Goal: Information Seeking & Learning: Find specific page/section

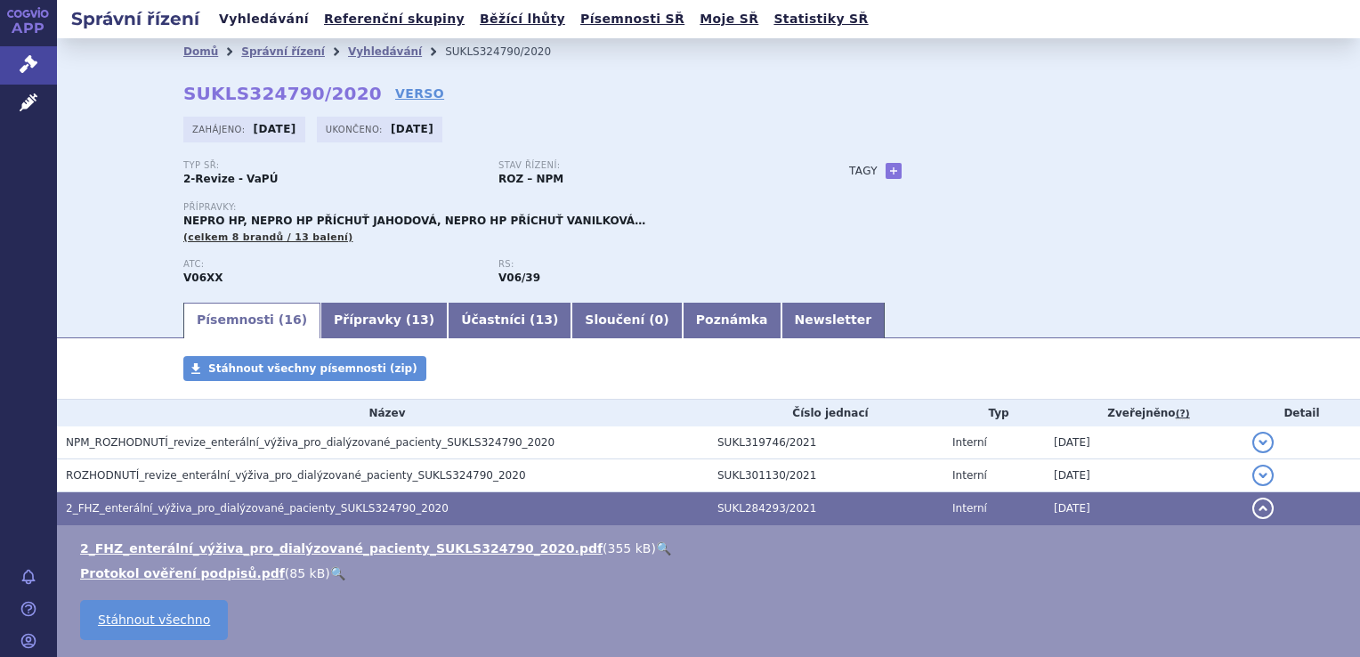
click at [271, 28] on link "Vyhledávání" at bounding box center [264, 19] width 101 height 24
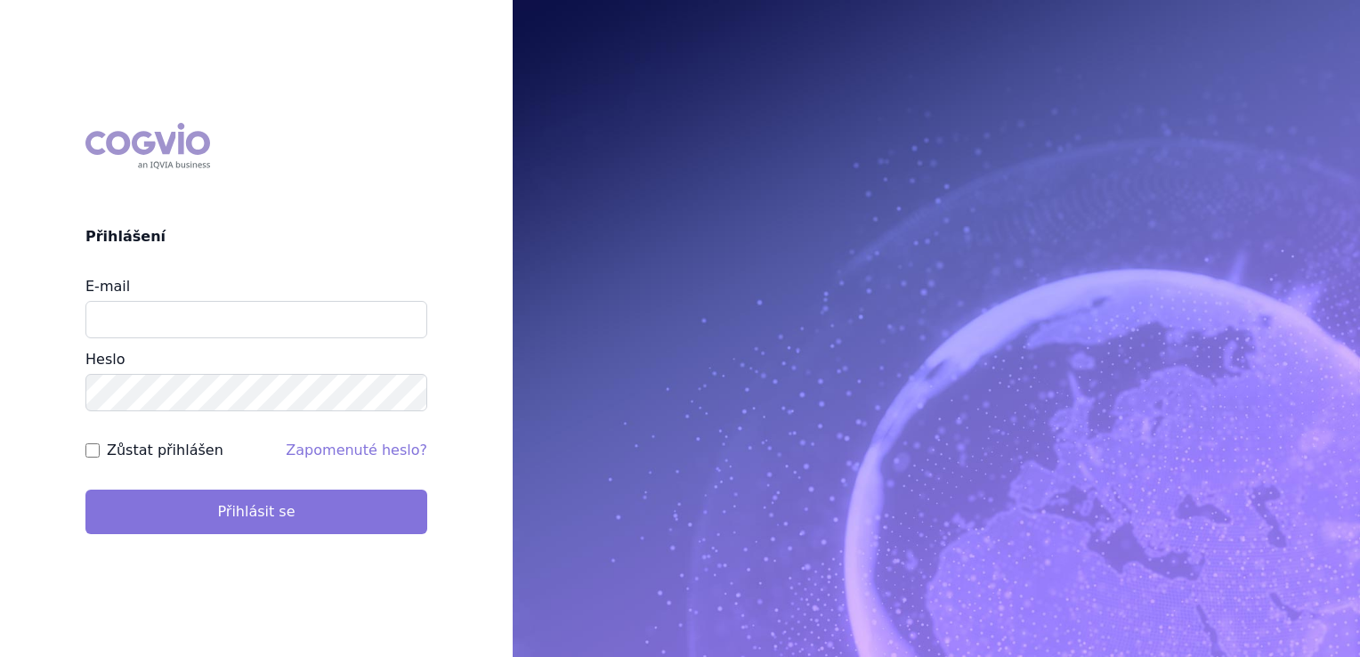
type input "[EMAIL_ADDRESS][DOMAIN_NAME]"
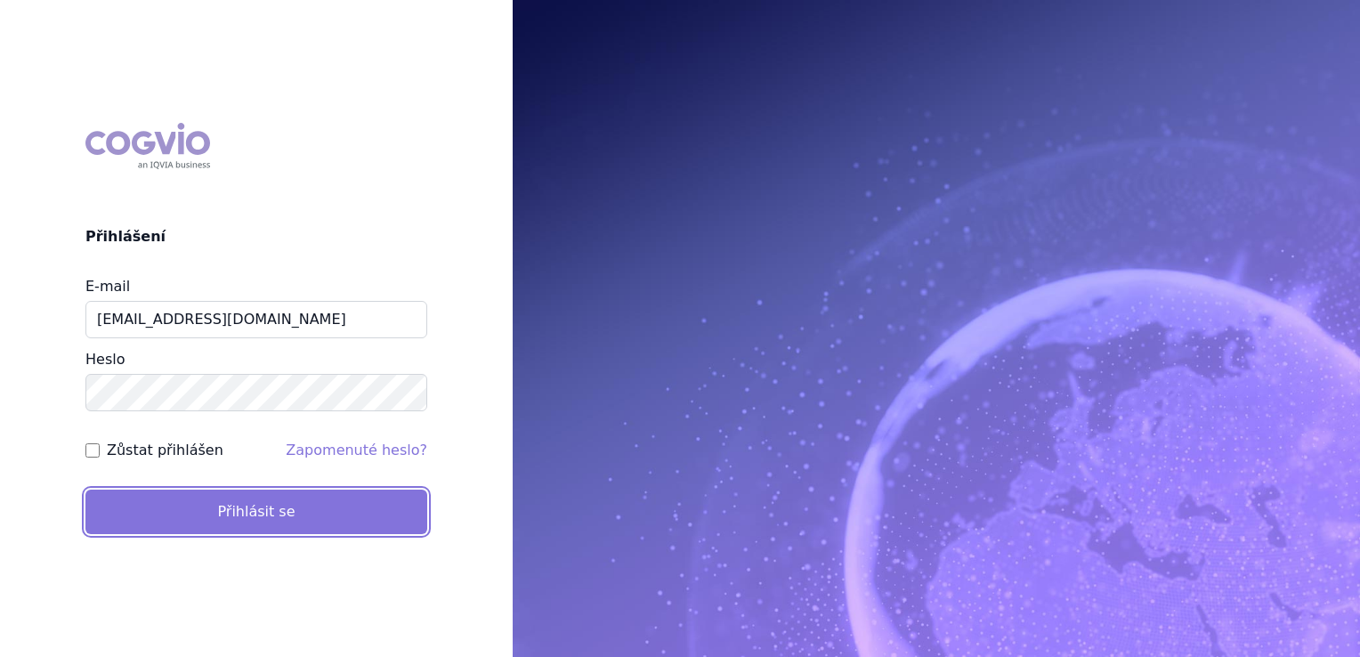
click at [261, 512] on button "Přihlásit se" at bounding box center [256, 512] width 342 height 45
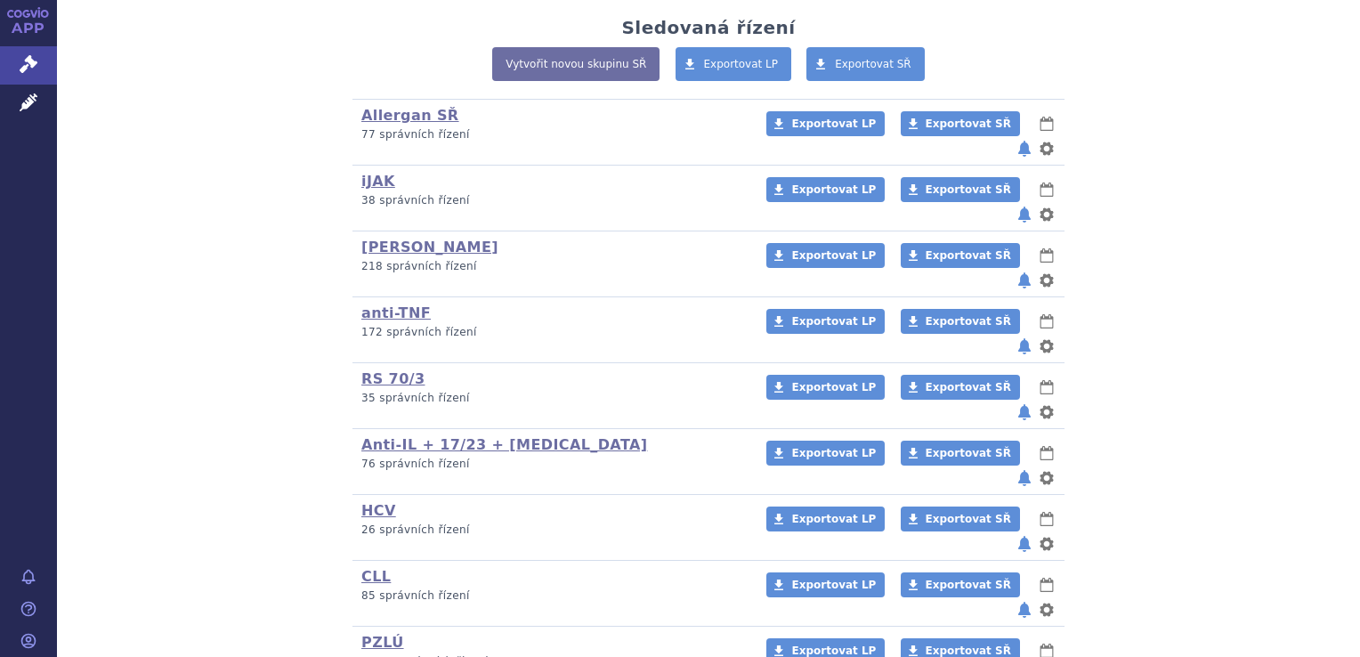
scroll to position [419, 0]
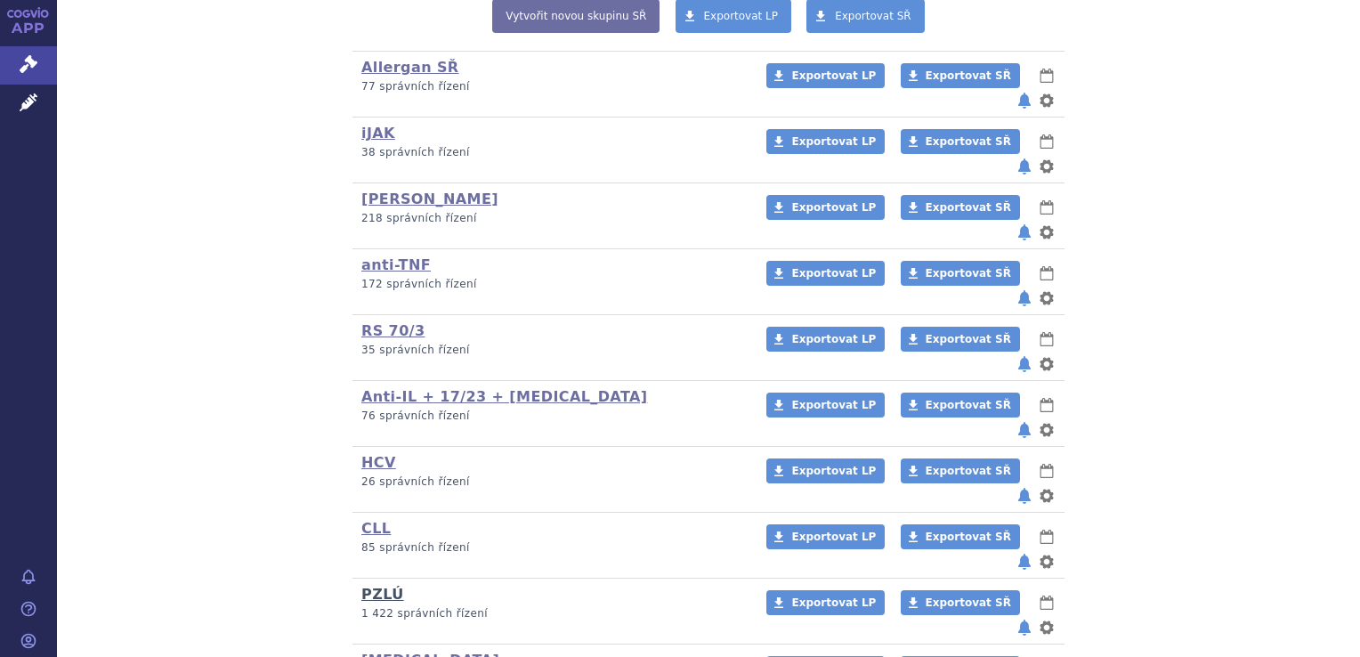
click at [376, 586] on link "PZLÚ" at bounding box center [382, 594] width 43 height 17
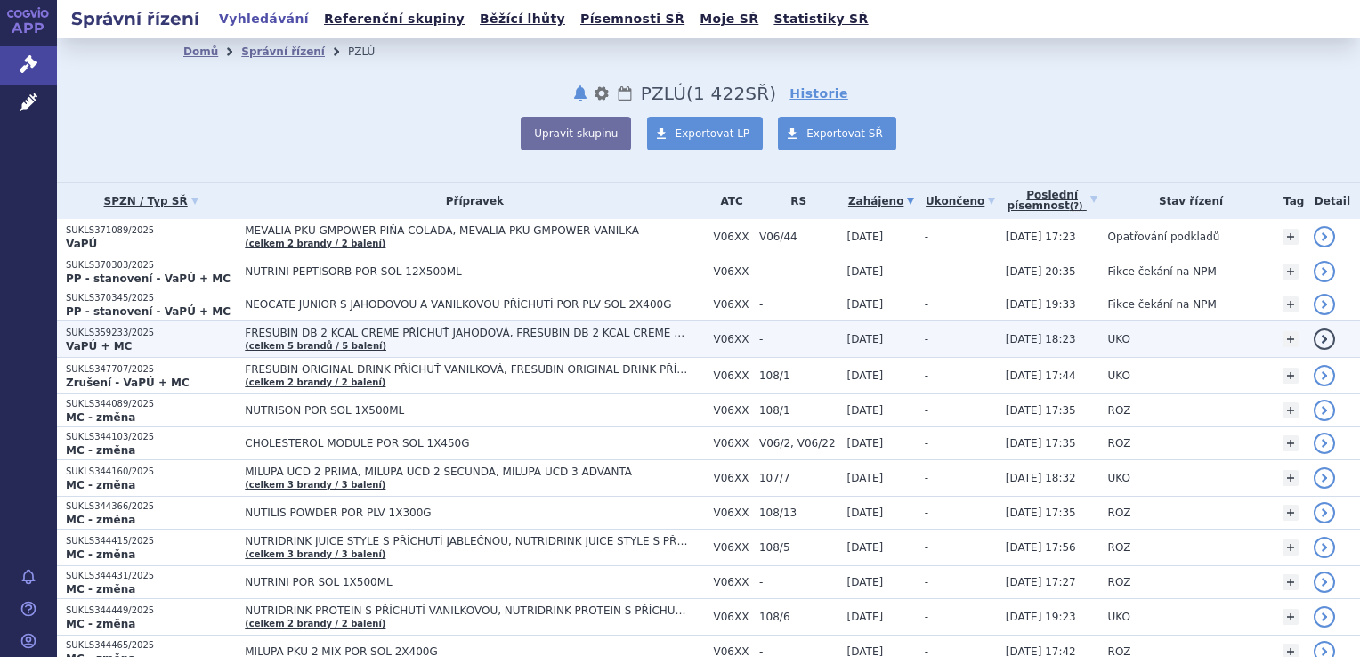
click at [119, 333] on p "SUKLS359233/2025" at bounding box center [151, 333] width 170 height 12
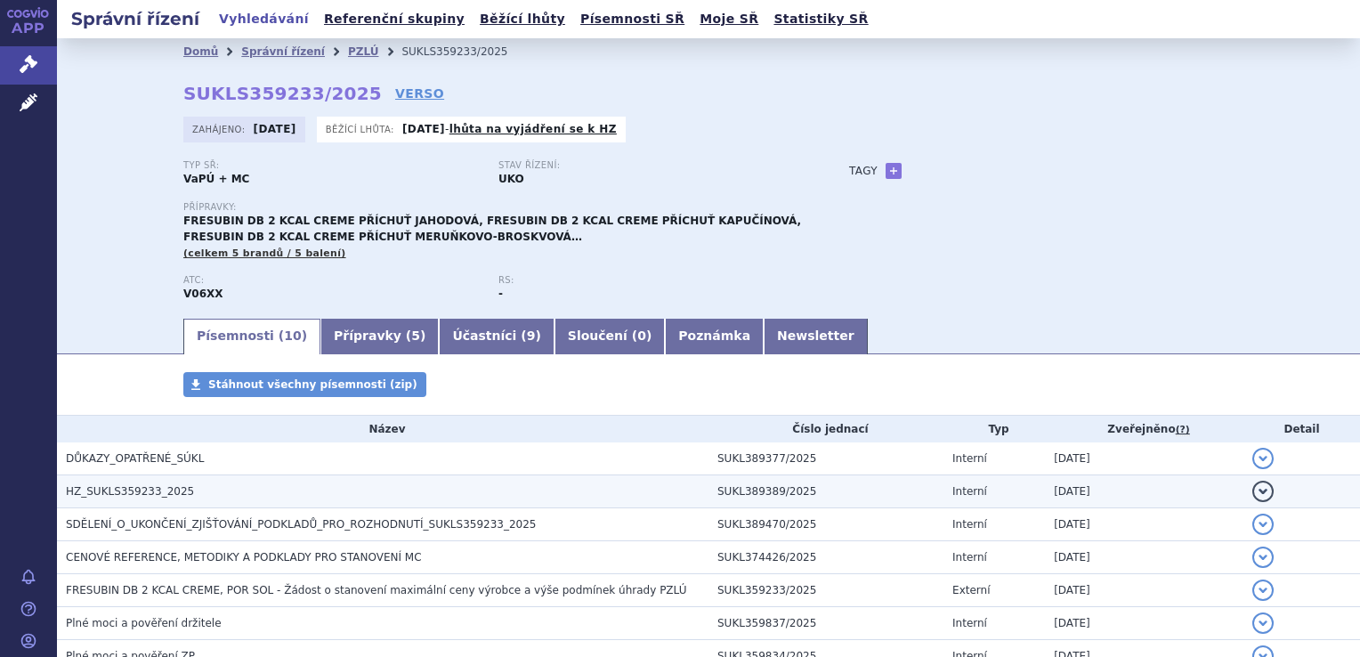
click at [154, 494] on span "HZ_SUKLS359233_2025" at bounding box center [130, 491] width 128 height 12
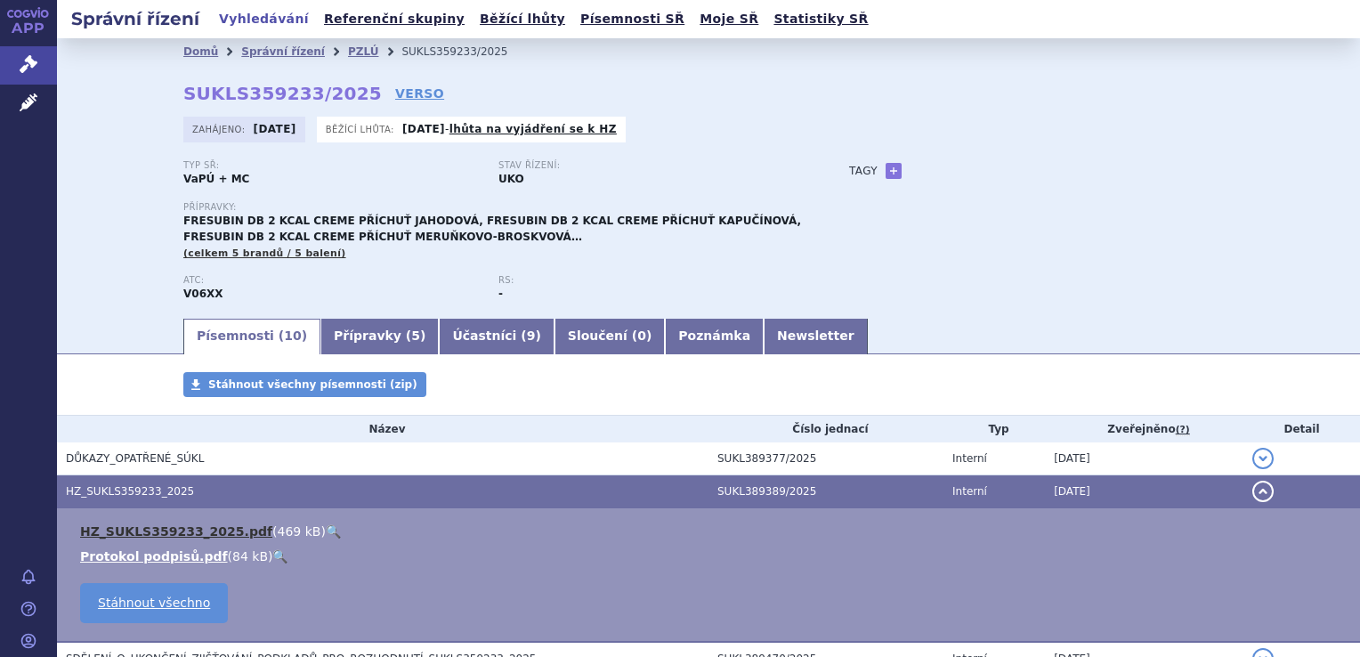
click at [165, 532] on link "HZ_SUKLS359233_2025.pdf" at bounding box center [176, 531] width 192 height 14
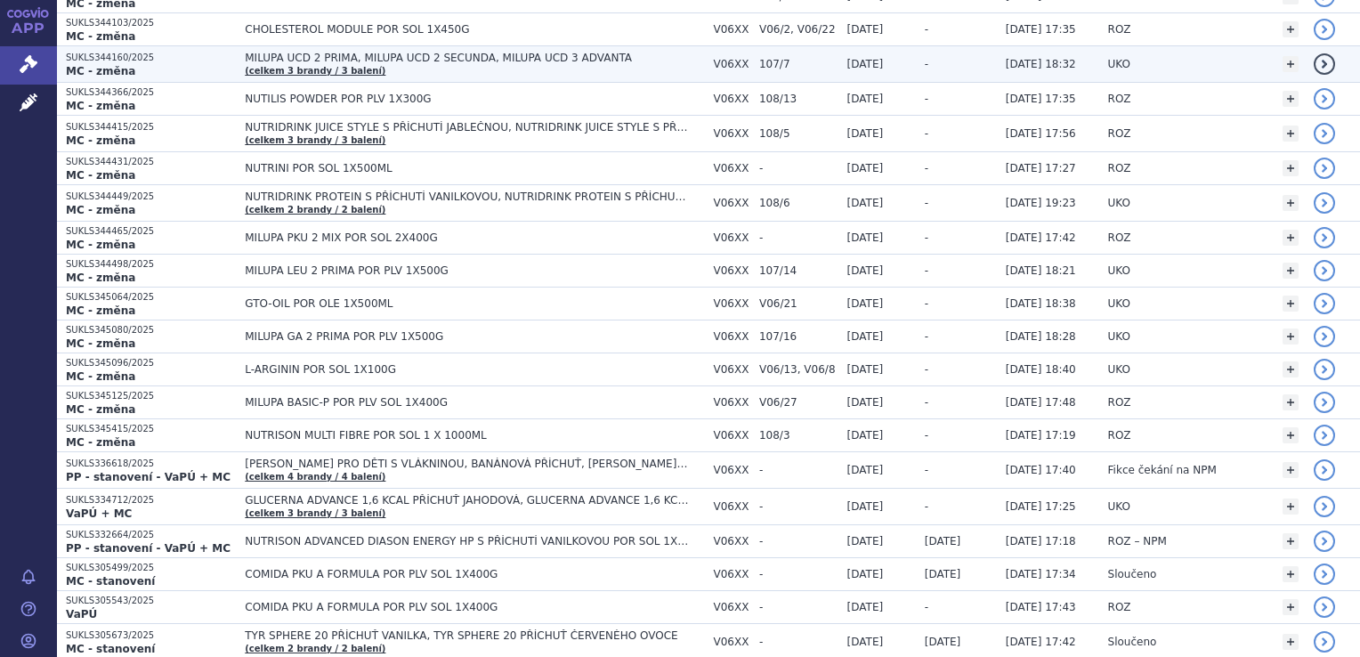
scroll to position [445, 0]
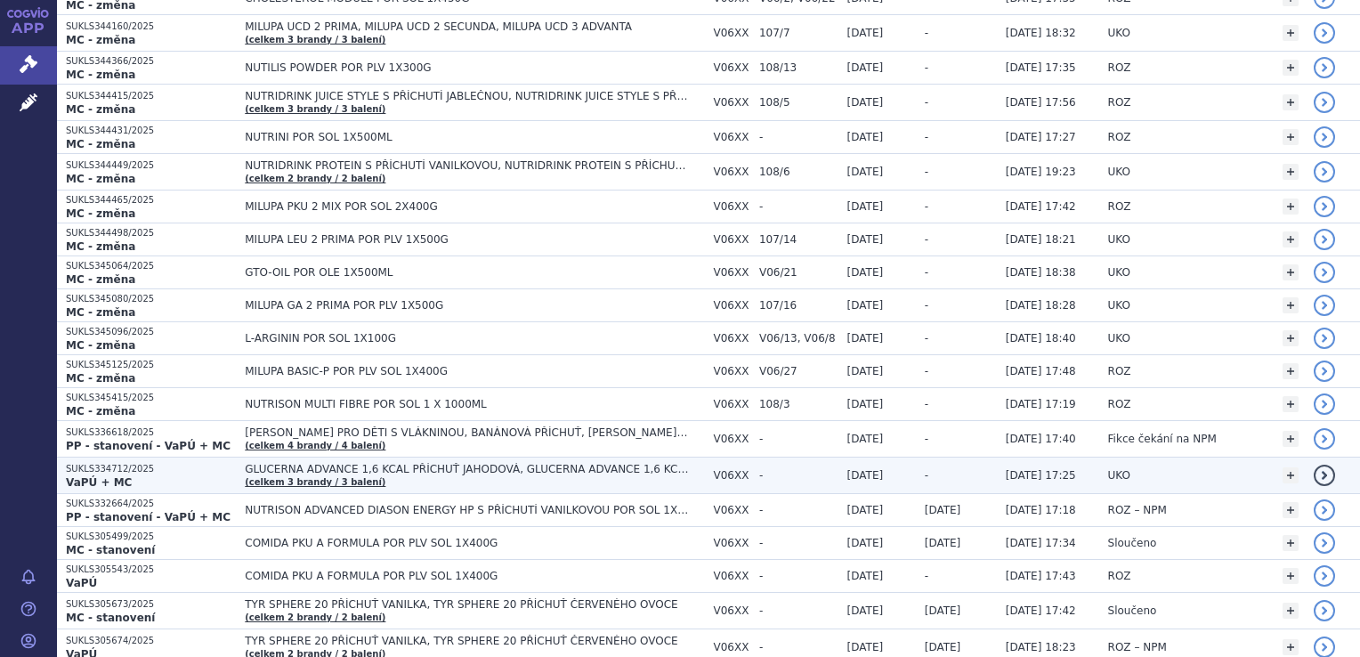
click at [266, 469] on span "GLUCERNA ADVANCE 1,6 KCAL PŘÍCHUŤ JAHODOVÁ, GLUCERNA ADVANCE 1,6 KCAL PŘÍCHUŤ K…" at bounding box center [474, 475] width 459 height 25
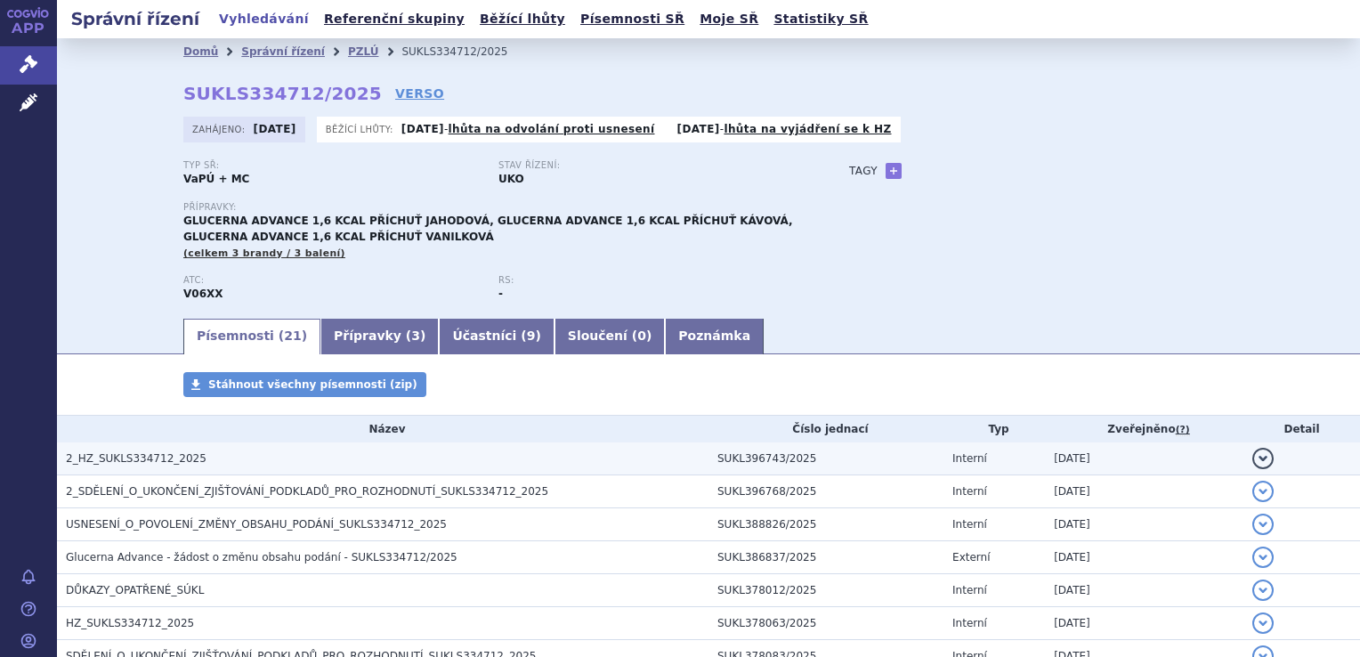
click at [137, 461] on span "2_HZ_SUKLS334712_2025" at bounding box center [136, 458] width 141 height 12
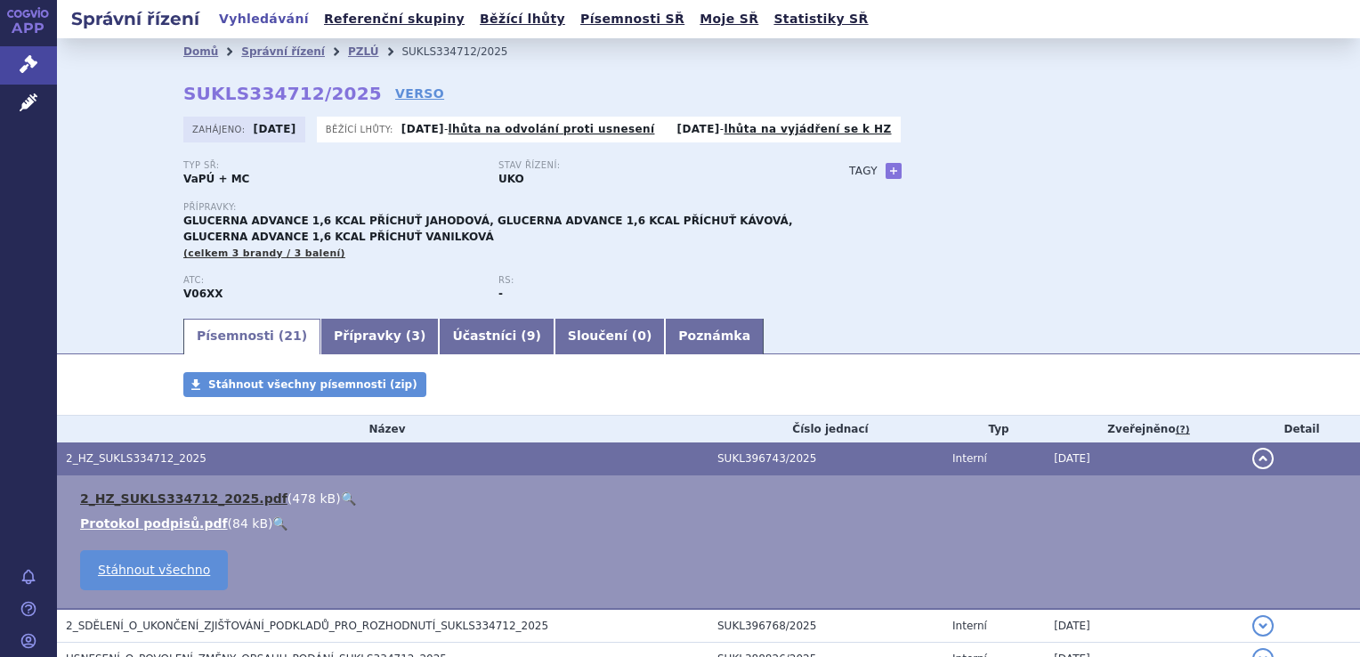
click at [182, 499] on link "2_HZ_SUKLS334712_2025.pdf" at bounding box center [183, 498] width 207 height 14
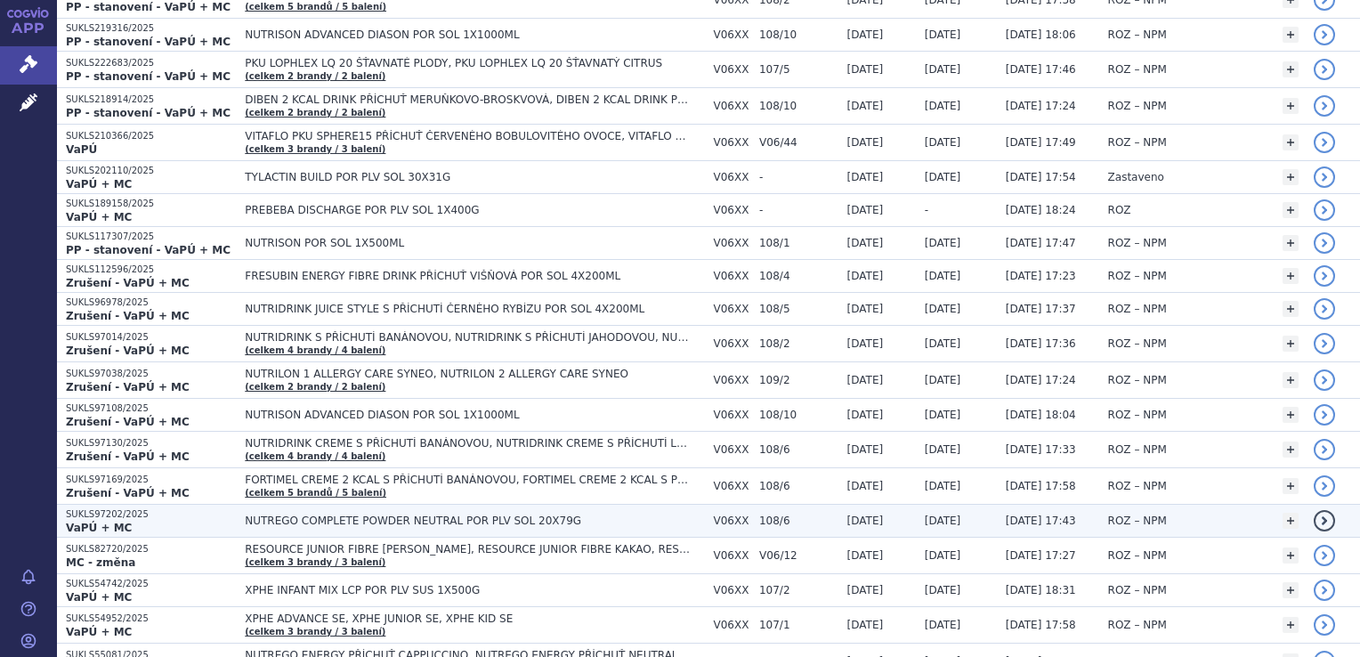
scroll to position [1499, 0]
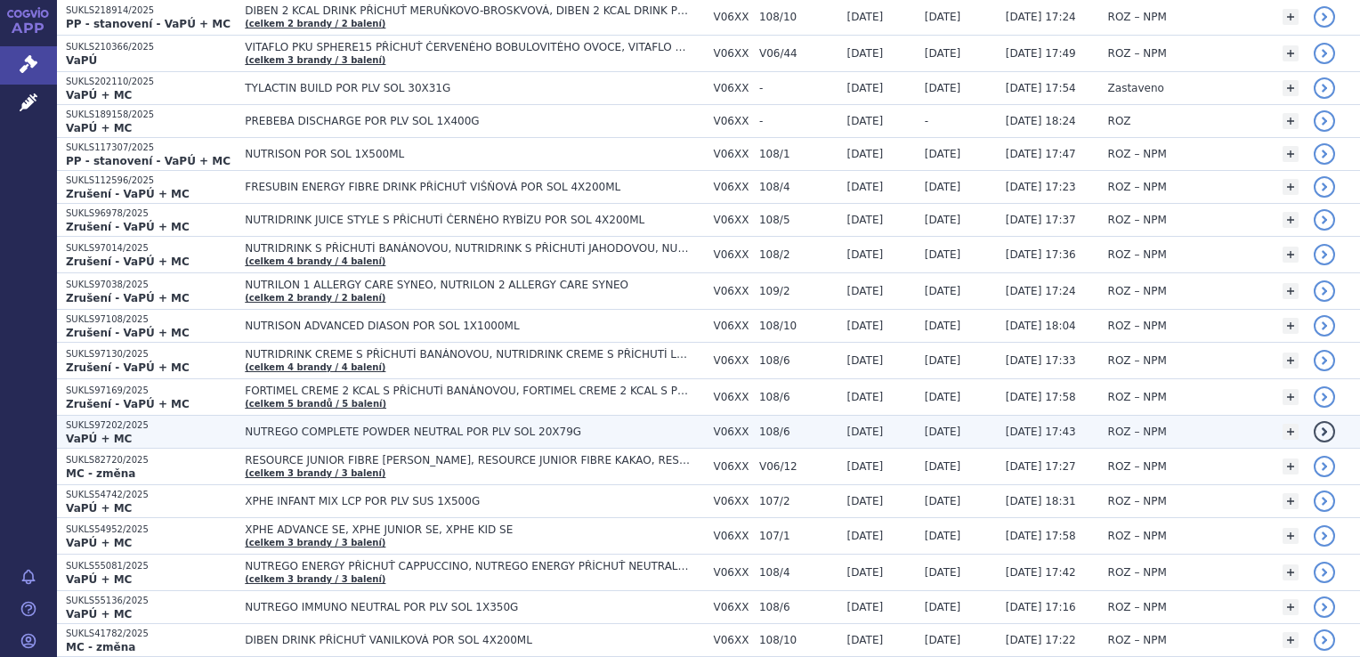
click at [276, 426] on span "NUTREGO COMPLETE POWDER NEUTRAL POR PLV SOL 20X79G" at bounding box center [467, 432] width 445 height 12
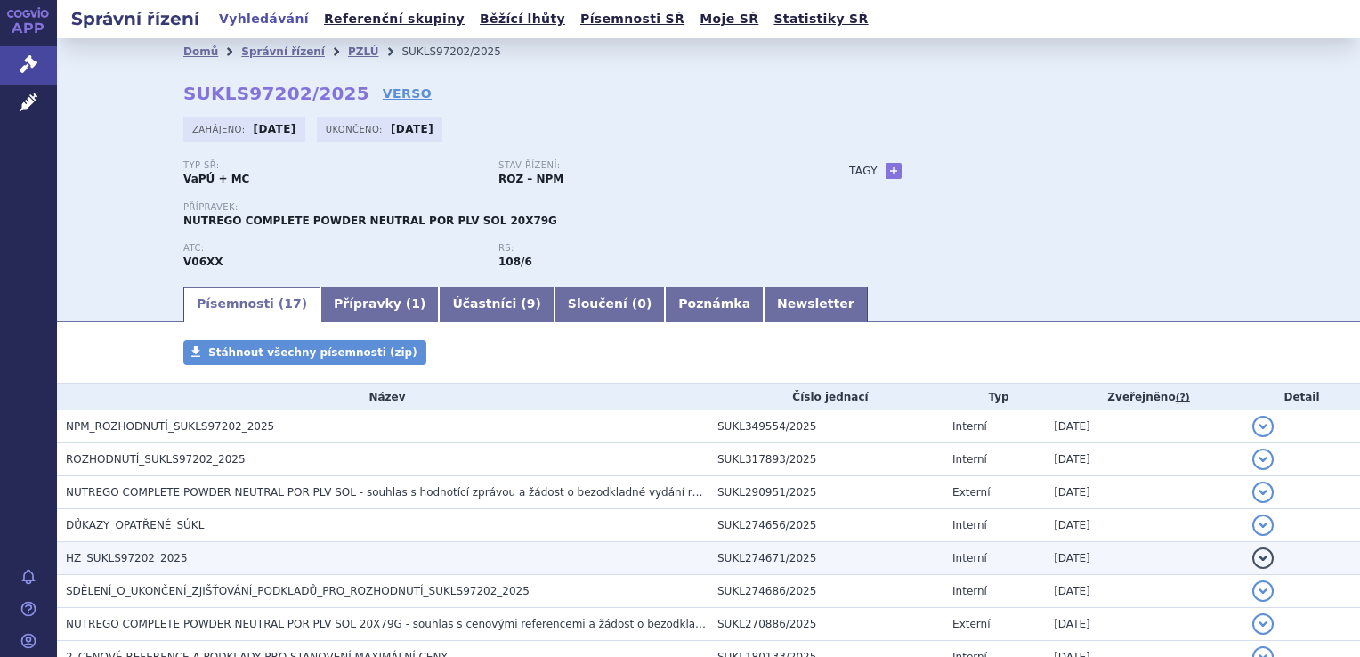
click at [142, 557] on span "HZ_SUKLS97202_2025" at bounding box center [127, 558] width 122 height 12
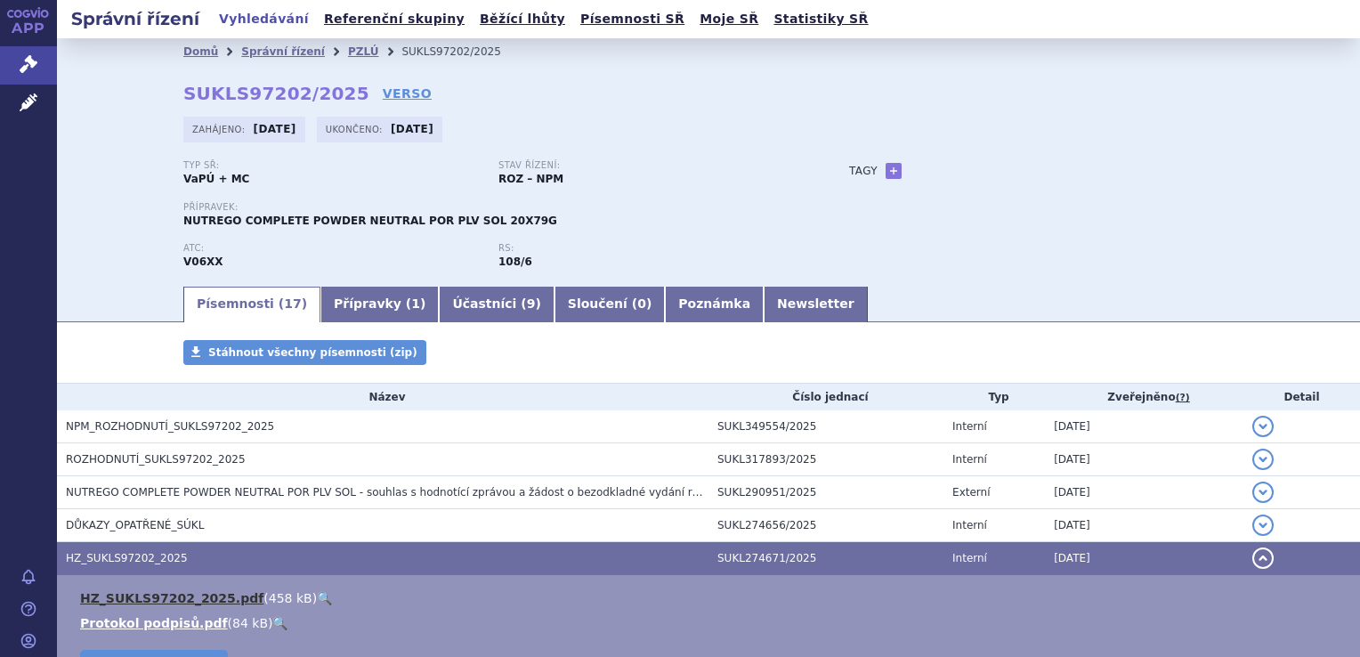
click at [150, 600] on link "HZ_SUKLS97202_2025.pdf" at bounding box center [171, 598] width 183 height 14
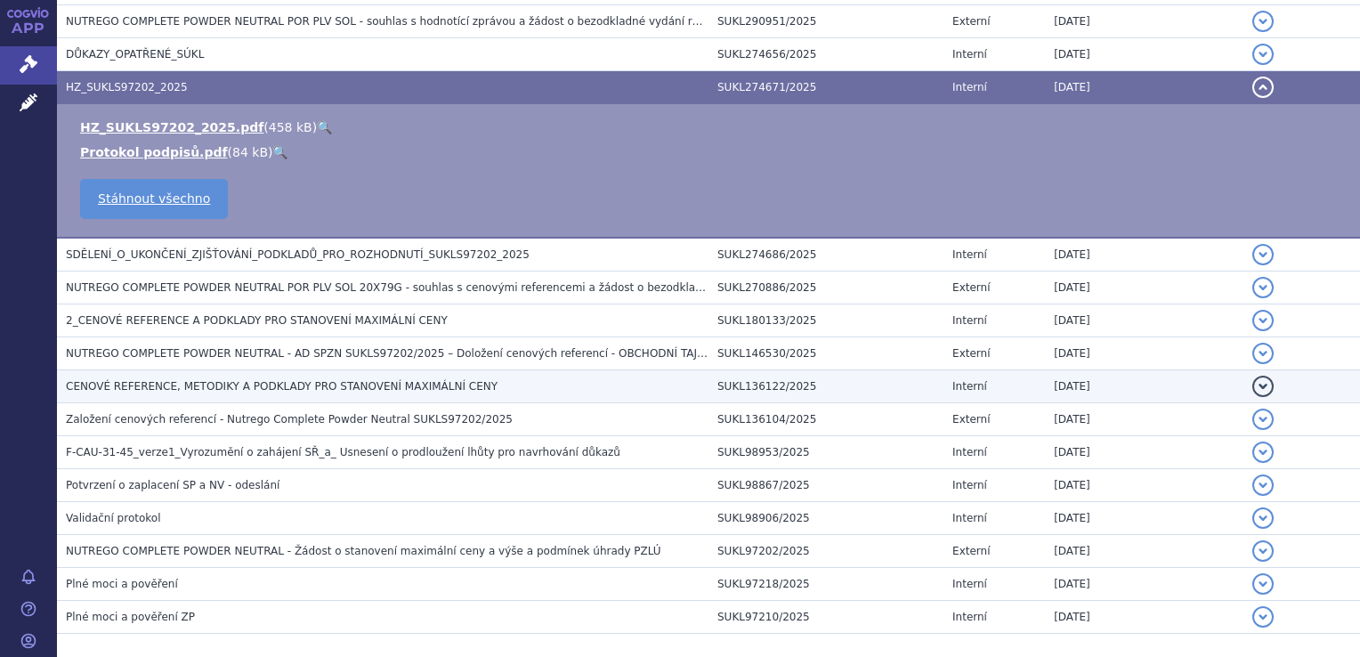
scroll to position [445, 0]
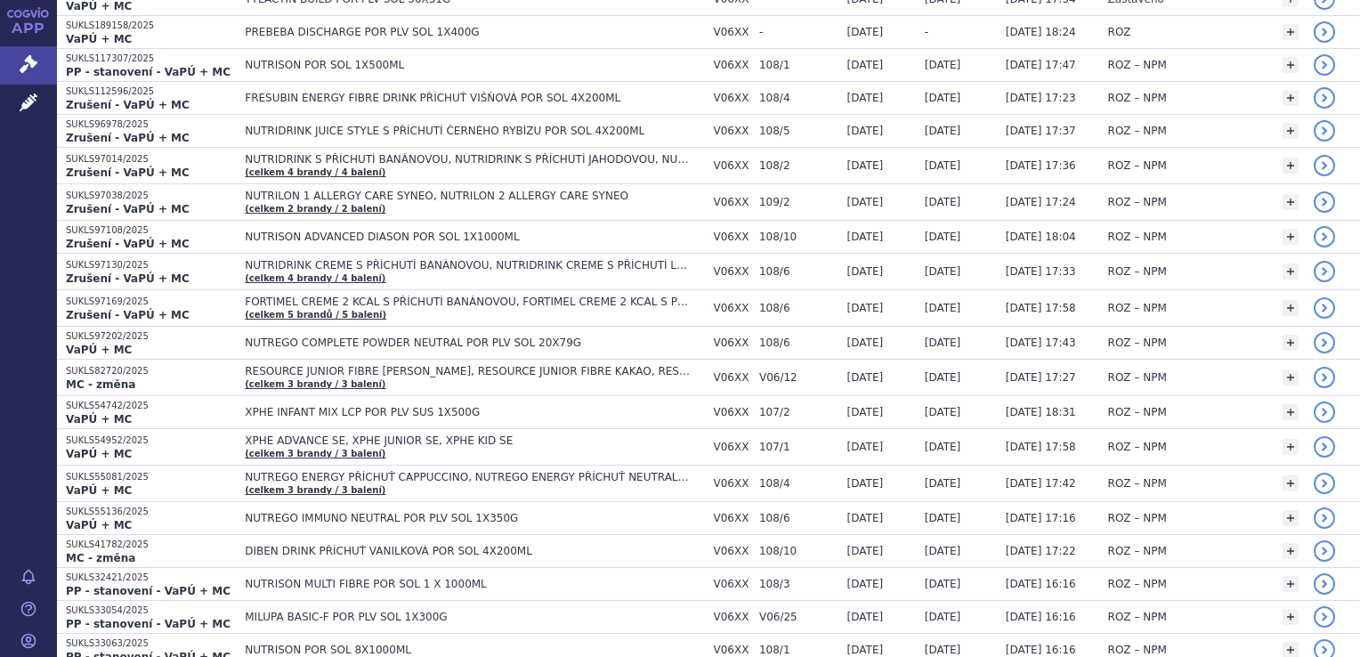
scroll to position [1626, 0]
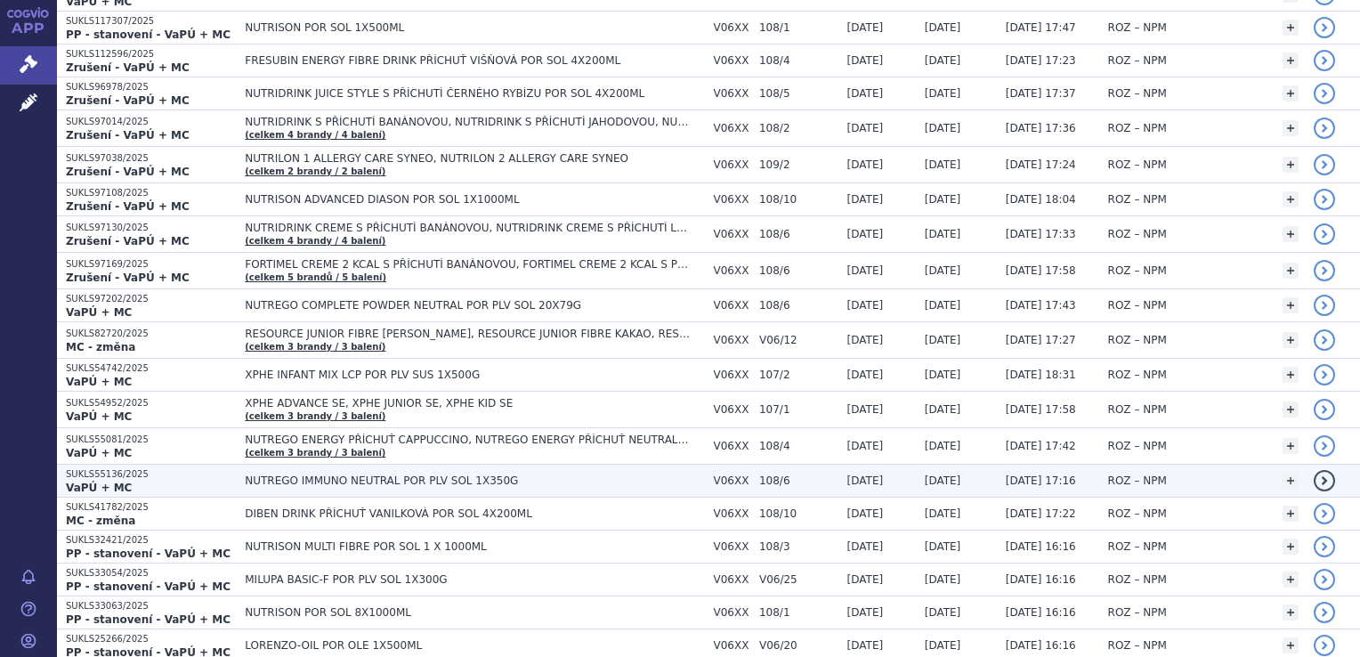
click at [416, 475] on span "NUTREGO IMMUNO NEUTRAL POR PLV SOL 1X350G" at bounding box center [467, 481] width 445 height 12
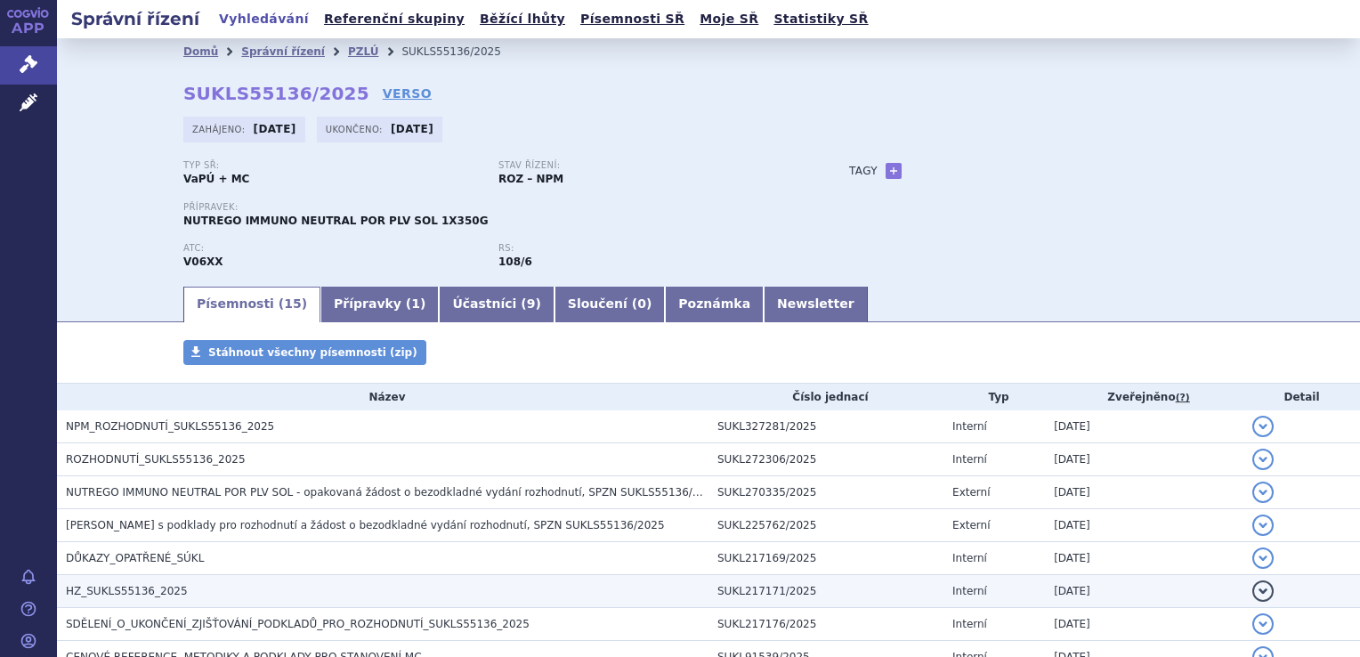
click at [128, 593] on span "HZ_SUKLS55136_2025" at bounding box center [127, 591] width 122 height 12
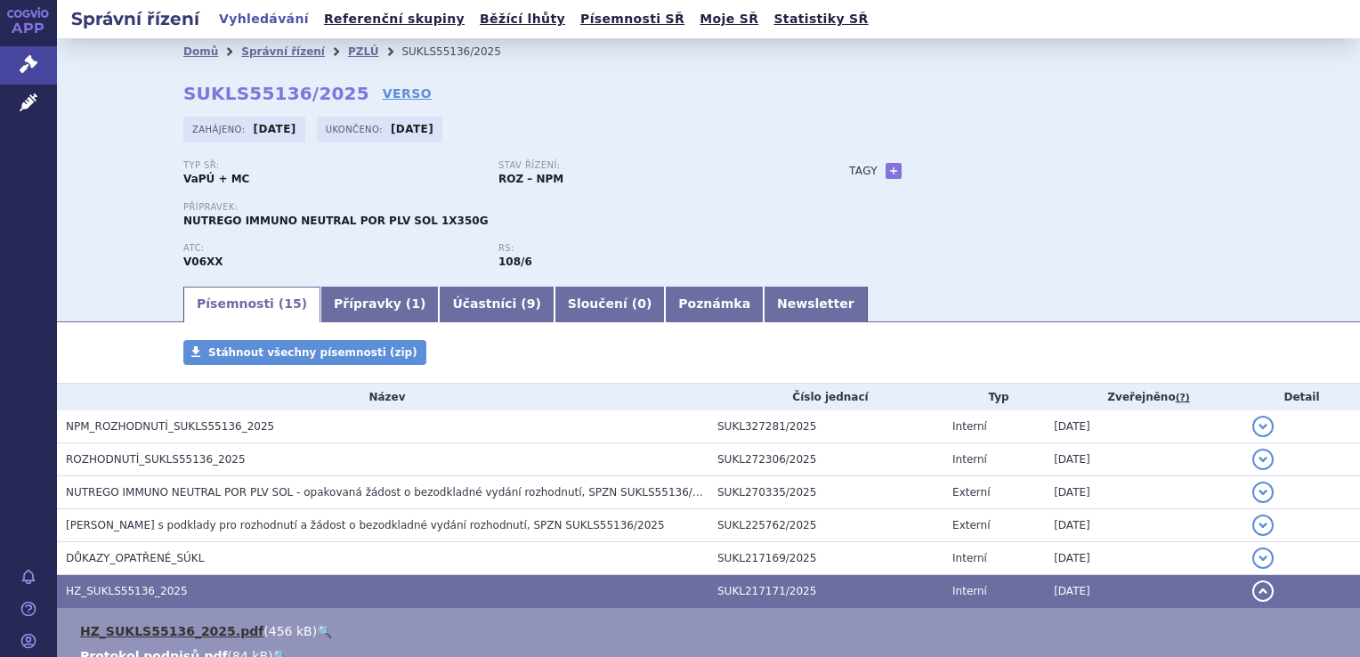
click at [134, 631] on link "HZ_SUKLS55136_2025.pdf" at bounding box center [171, 631] width 183 height 14
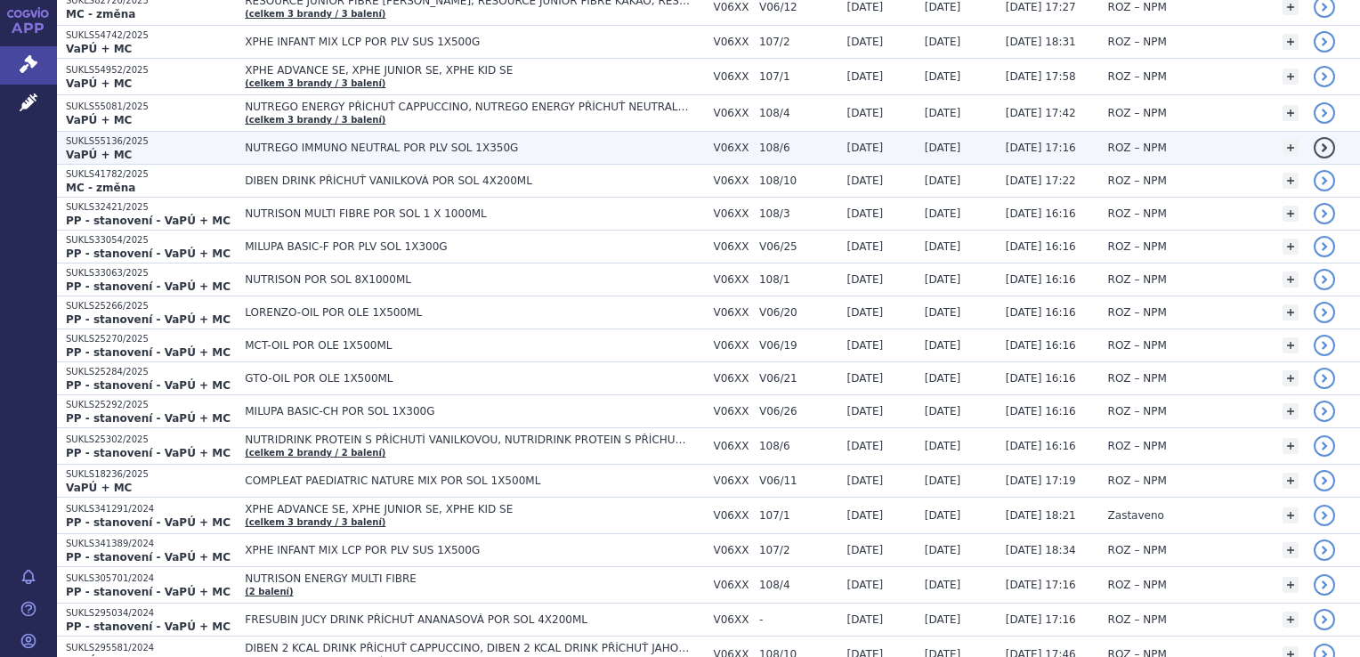
scroll to position [2048, 0]
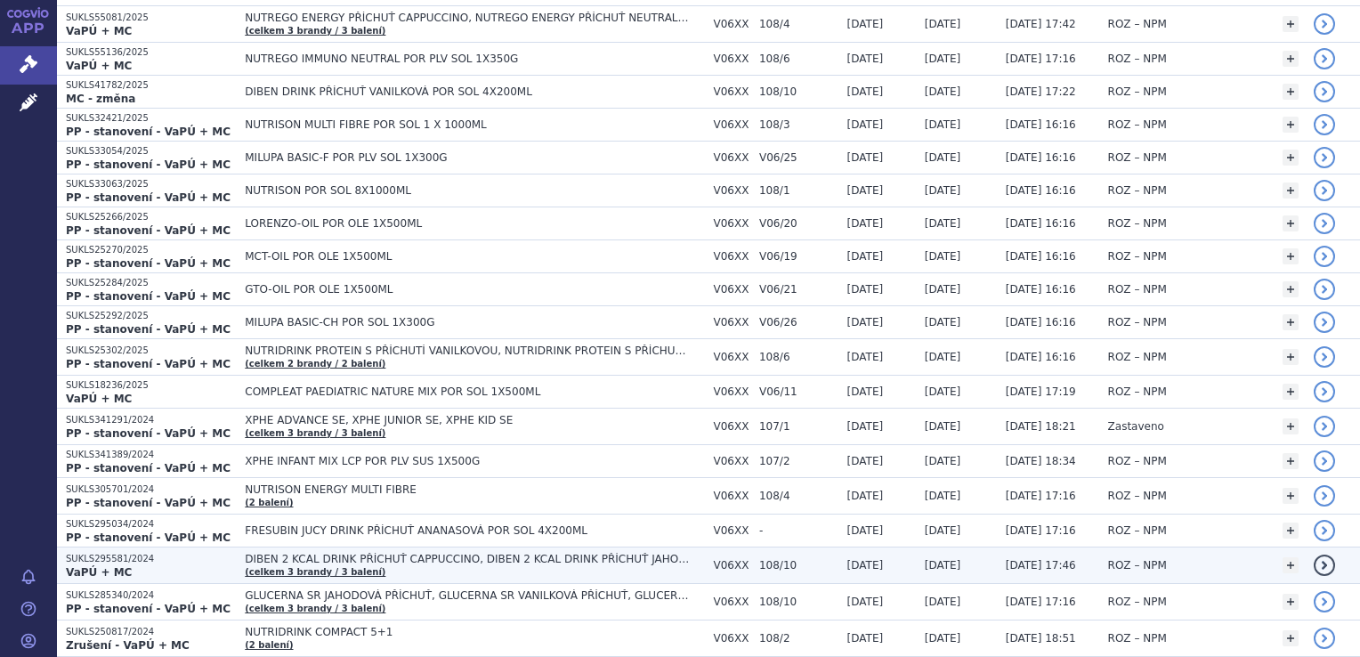
click at [114, 553] on p "SUKLS295581/2024" at bounding box center [151, 559] width 170 height 12
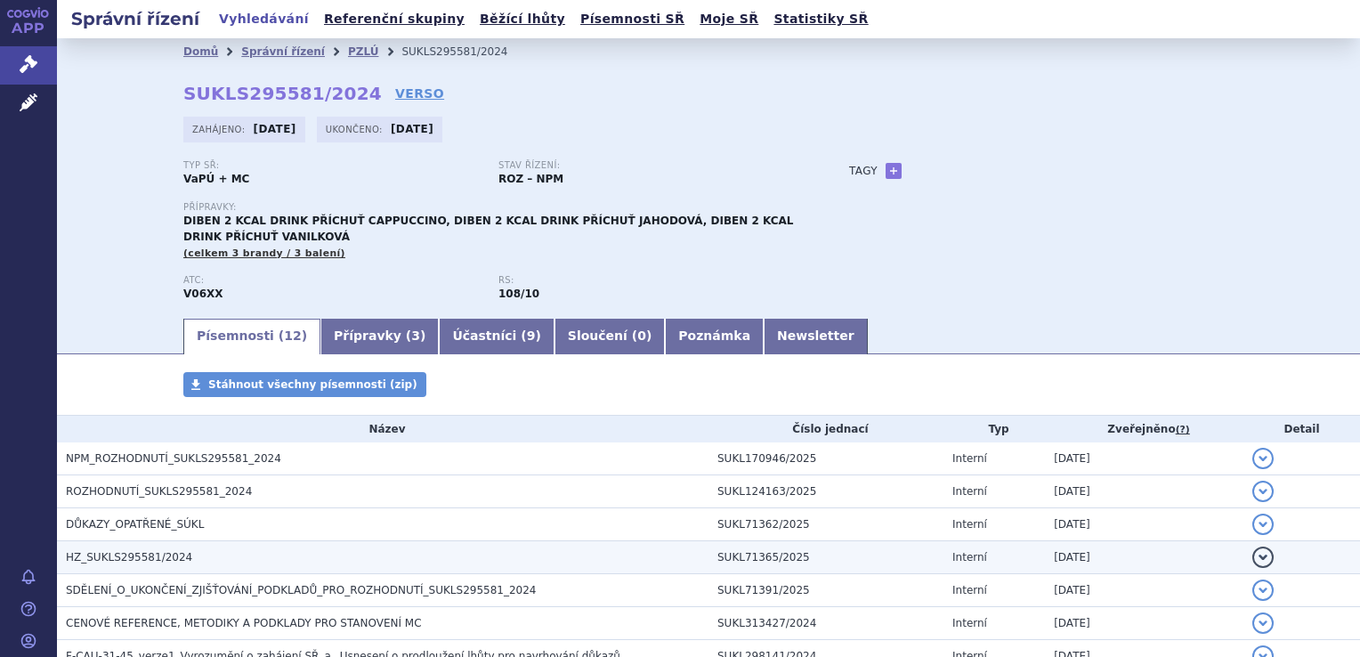
click at [120, 556] on span "HZ_SUKLS295581/2024" at bounding box center [129, 557] width 126 height 12
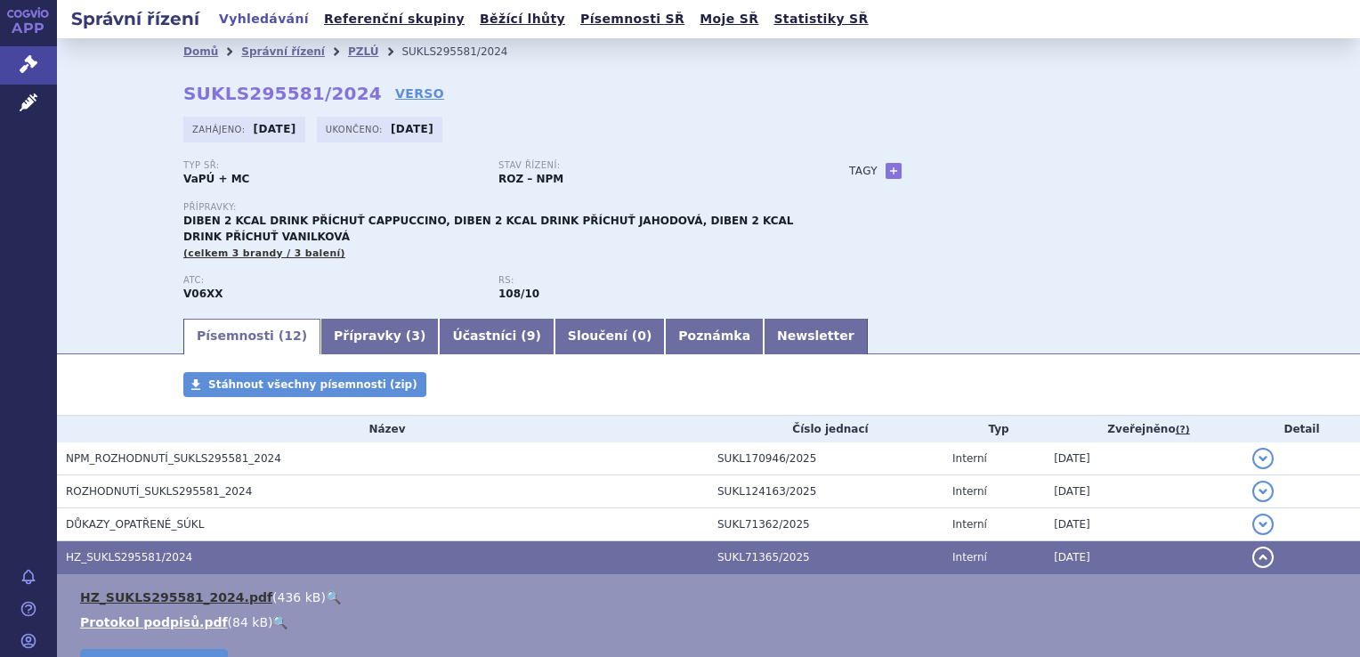
click at [147, 597] on link "HZ_SUKLS295581_2024.pdf" at bounding box center [176, 597] width 192 height 14
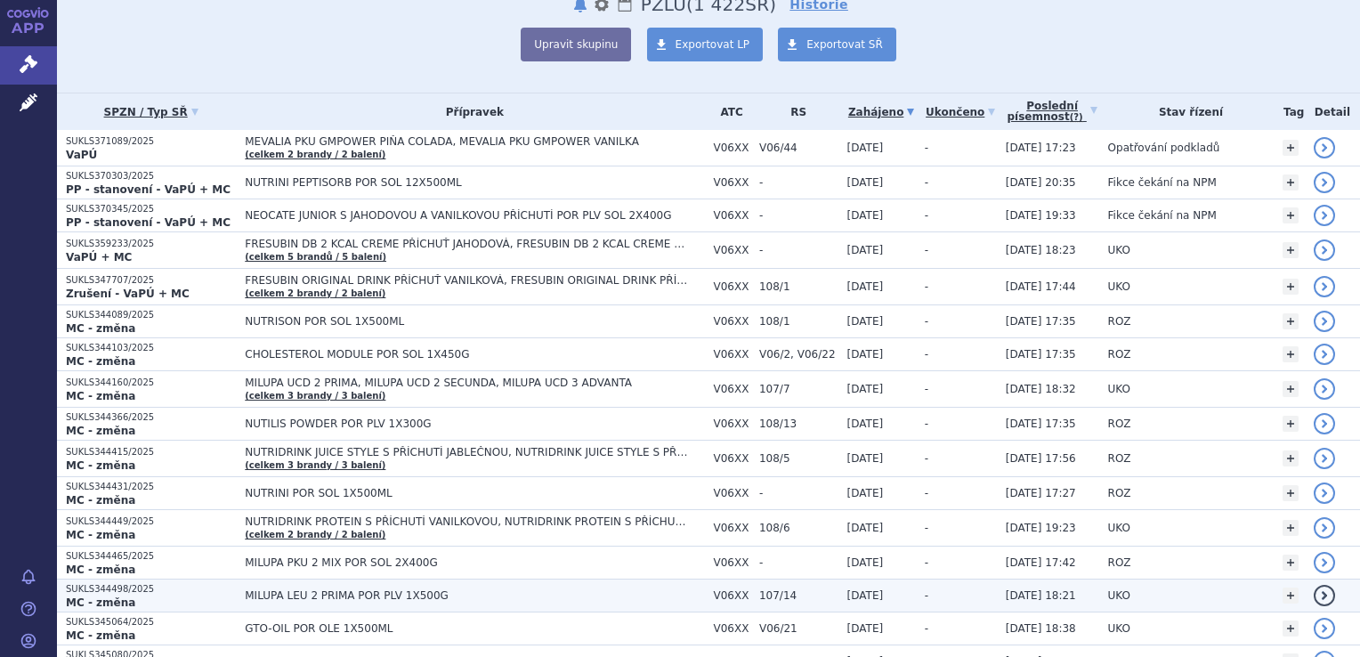
scroll to position [178, 0]
